Goal: Find specific page/section: Find specific page/section

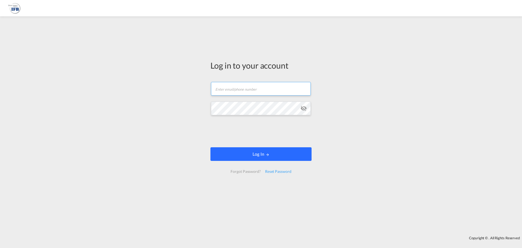
type input "[PERSON_NAME][EMAIL_ADDRESS][DOMAIN_NAME]"
click at [289, 156] on button "Log In" at bounding box center [261, 154] width 101 height 14
